Goal: Information Seeking & Learning: Learn about a topic

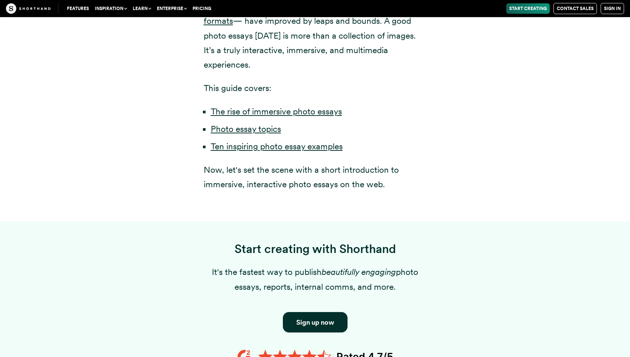
scroll to position [532, 0]
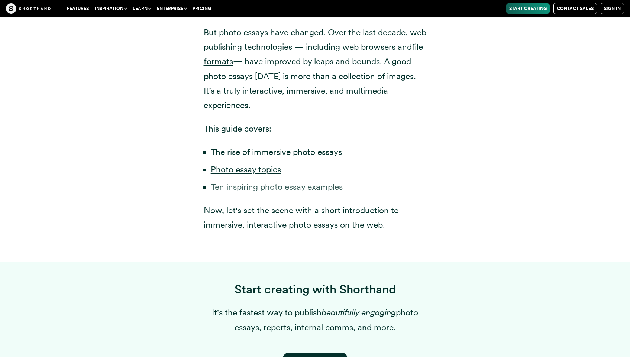
click at [264, 180] on li "Ten inspiring photo essay examples" at bounding box center [319, 187] width 216 height 14
click at [261, 182] on link "Ten inspiring photo essay examples" at bounding box center [277, 187] width 132 height 10
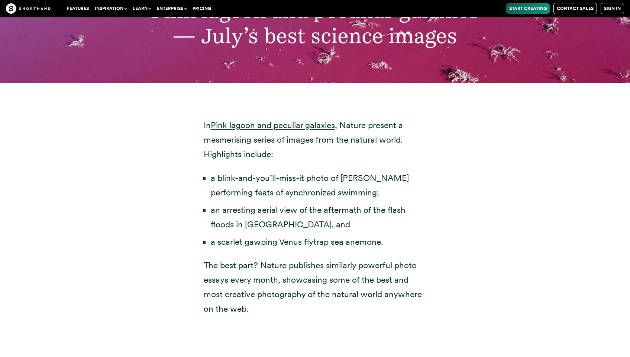
scroll to position [2613, 0]
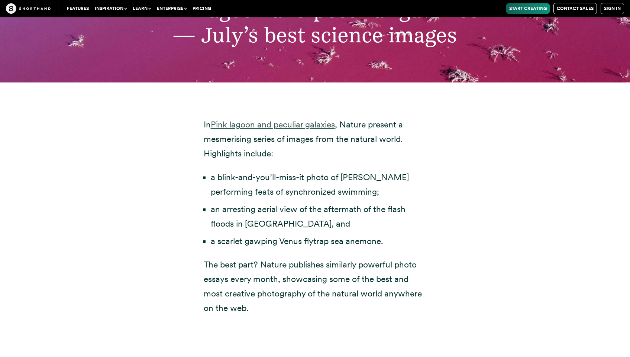
click at [296, 119] on link "Pink lagoon and peculiar galaxies" at bounding box center [273, 124] width 124 height 10
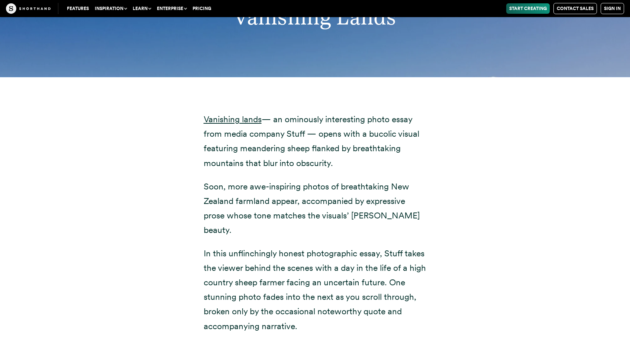
scroll to position [3881, 0]
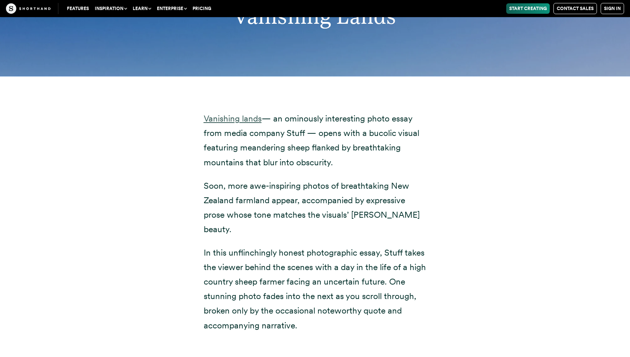
click at [233, 113] on link "Vanishing lands" at bounding box center [233, 118] width 58 height 10
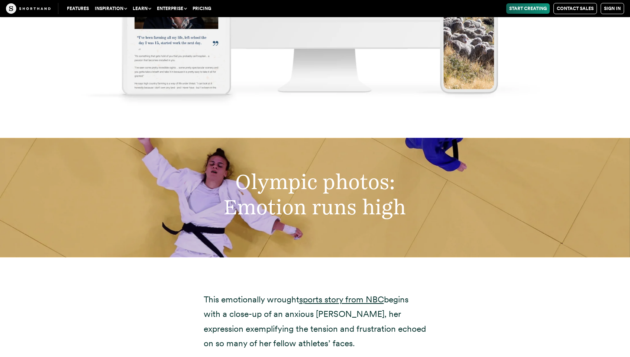
scroll to position [4894, 0]
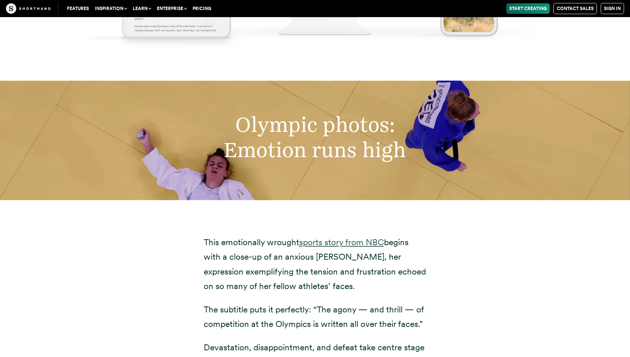
click at [333, 237] on link "sports story from NBC" at bounding box center [341, 242] width 85 height 10
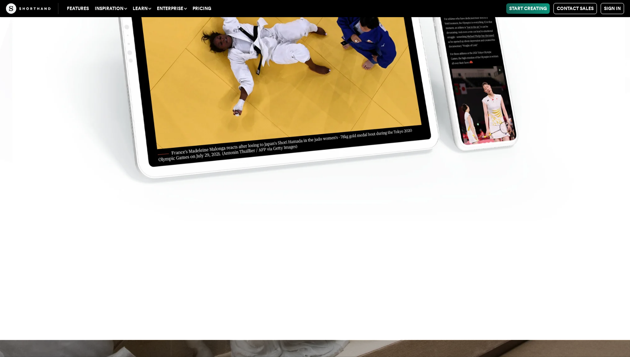
scroll to position [6207, 0]
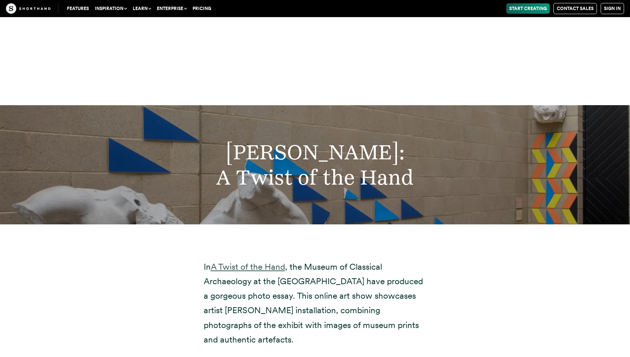
click at [256, 262] on link "A Twist of the Hand" at bounding box center [248, 267] width 74 height 10
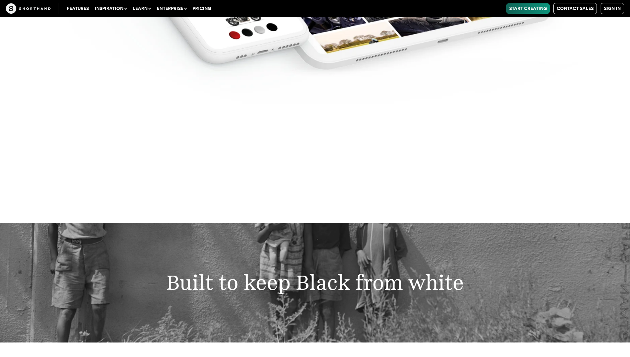
scroll to position [8847, 0]
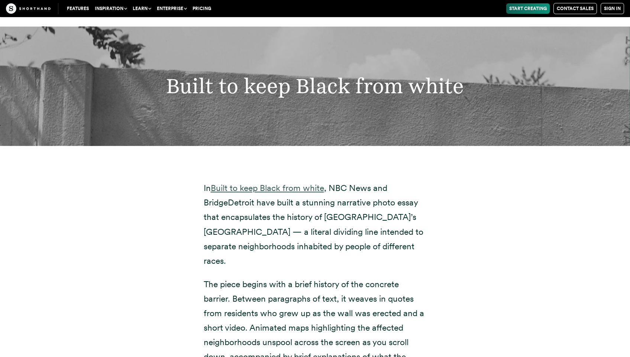
click at [281, 183] on link "Built to keep Black from white" at bounding box center [267, 188] width 113 height 10
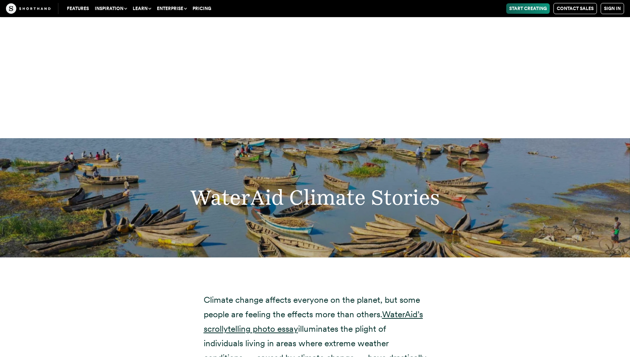
scroll to position [12461, 0]
click at [399, 309] on link "WaterAid’s scrollytelling photo essay" at bounding box center [313, 321] width 219 height 25
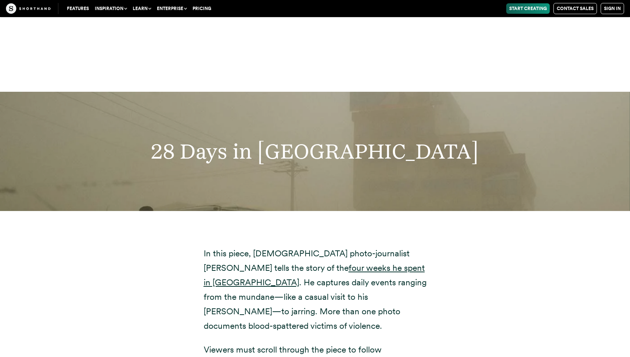
scroll to position [13894, 0]
click at [310, 262] on link "four weeks he spent in [GEOGRAPHIC_DATA]" at bounding box center [314, 274] width 221 height 25
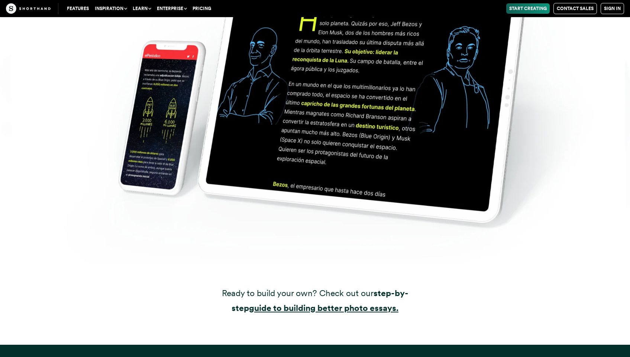
scroll to position [16272, 0]
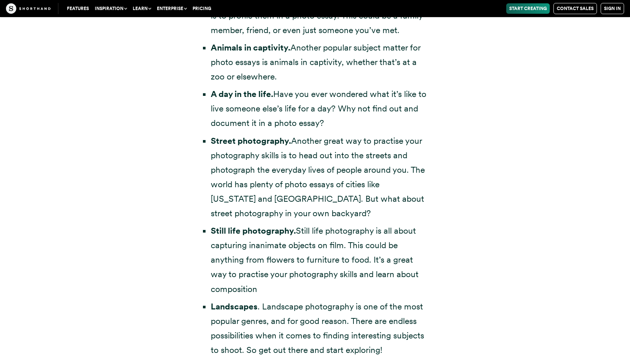
scroll to position [532, 0]
